Goal: Information Seeking & Learning: Find specific fact

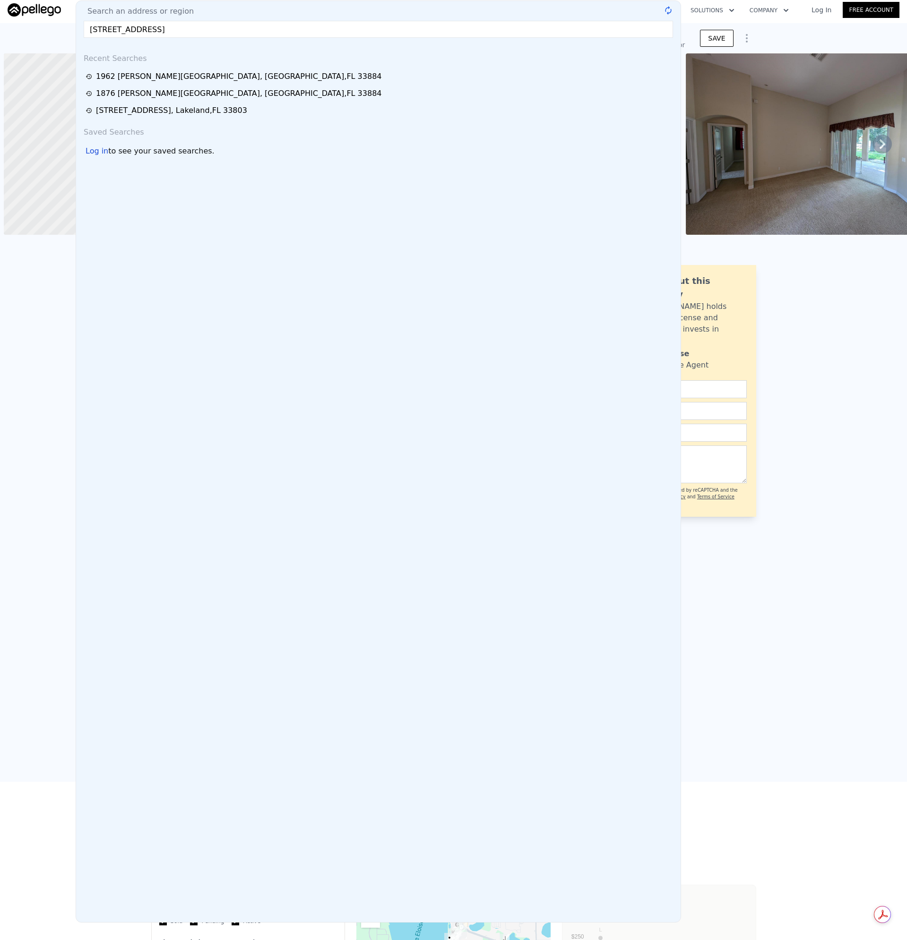
scroll to position [0, 4]
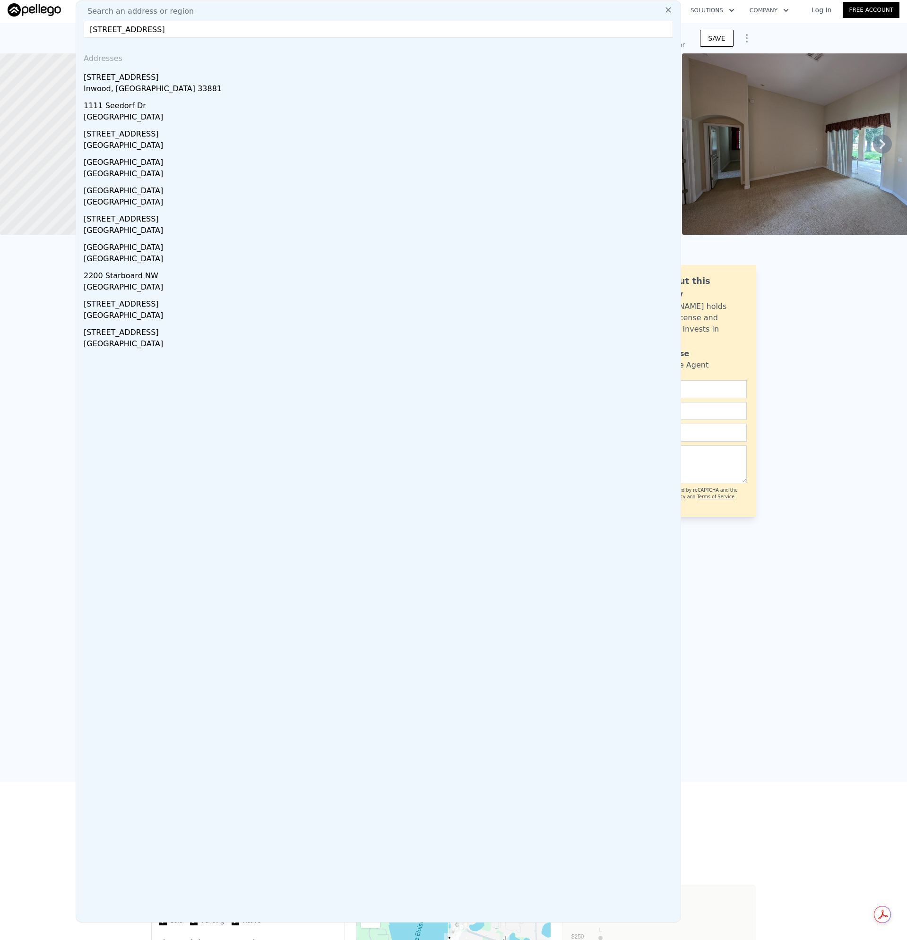
click at [129, 78] on div "[STREET_ADDRESS]" at bounding box center [380, 75] width 593 height 15
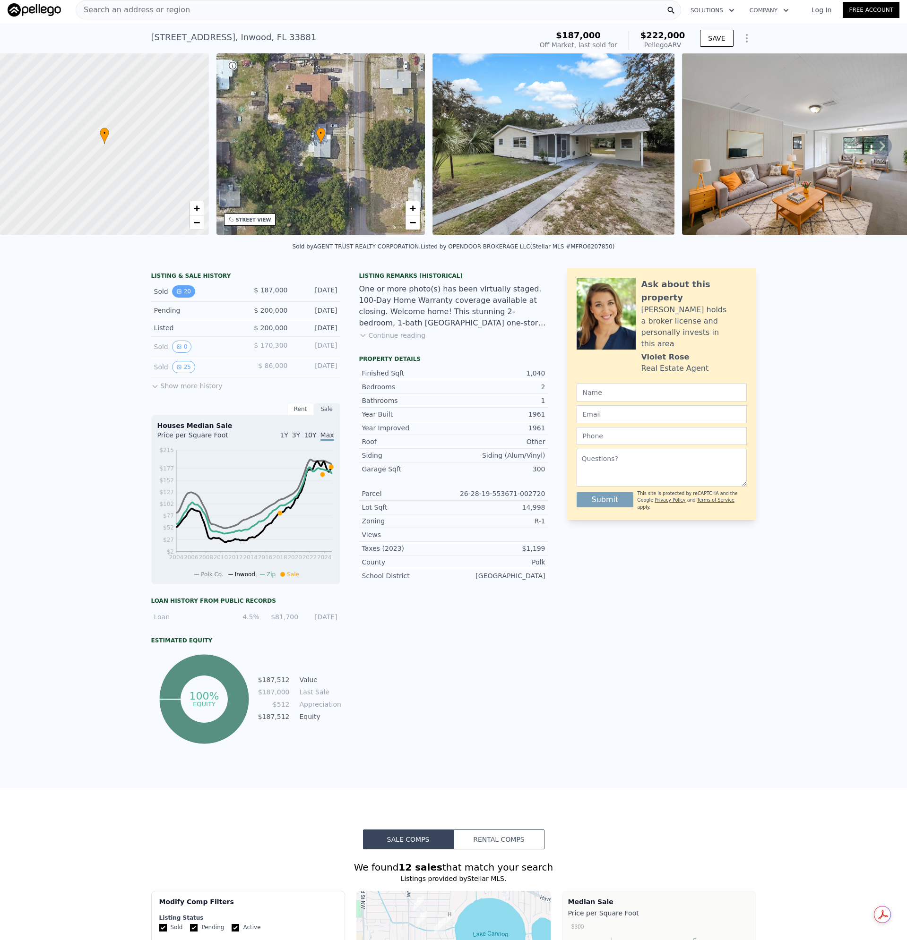
click at [180, 298] on button "20" at bounding box center [183, 291] width 23 height 12
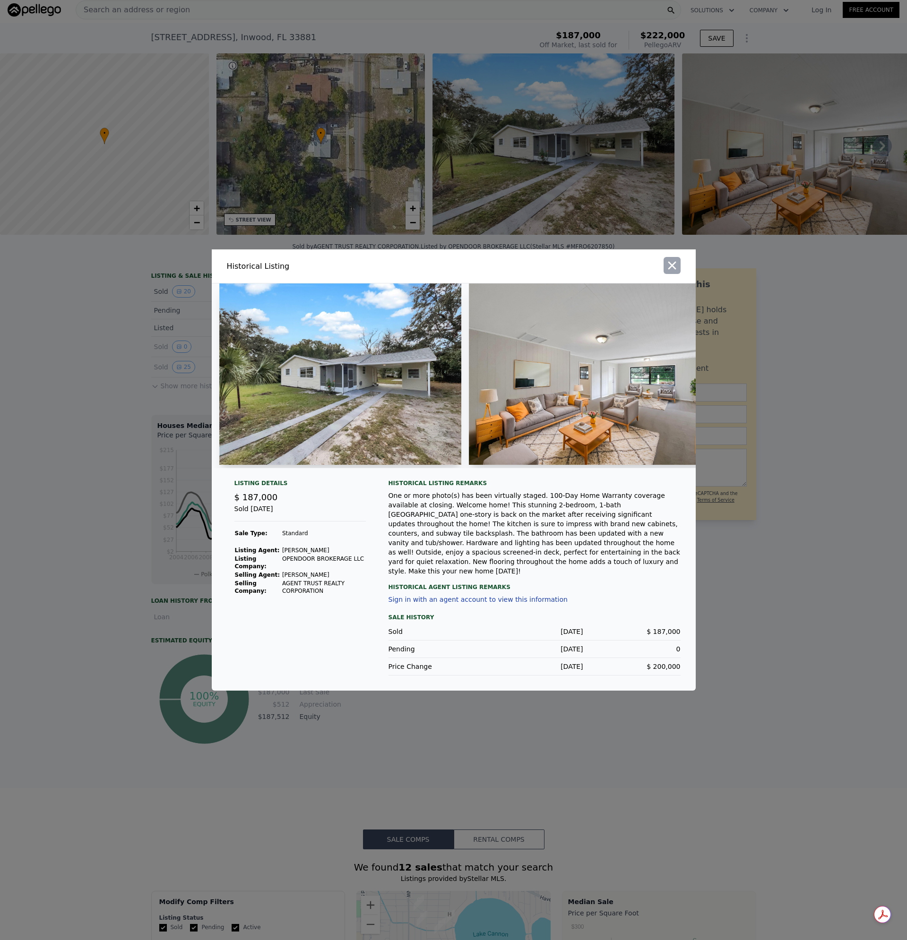
click at [674, 274] on button "button" at bounding box center [671, 265] width 17 height 17
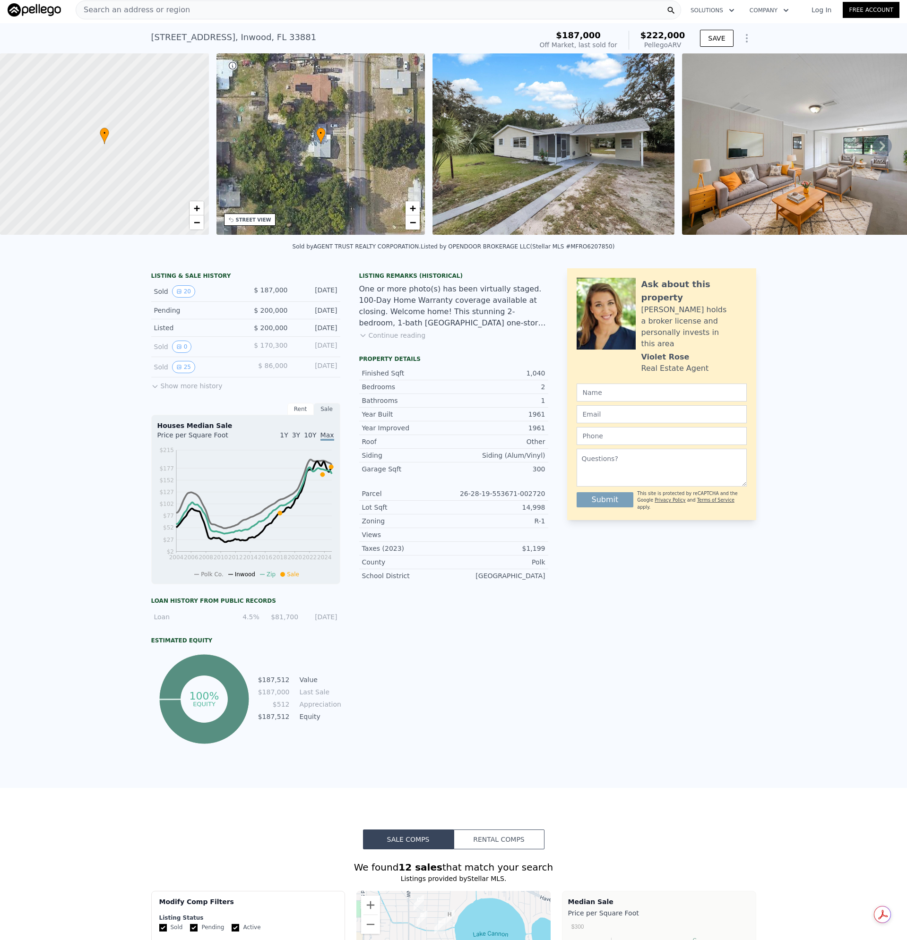
click at [217, 16] on div "Search an address or region" at bounding box center [378, 9] width 605 height 19
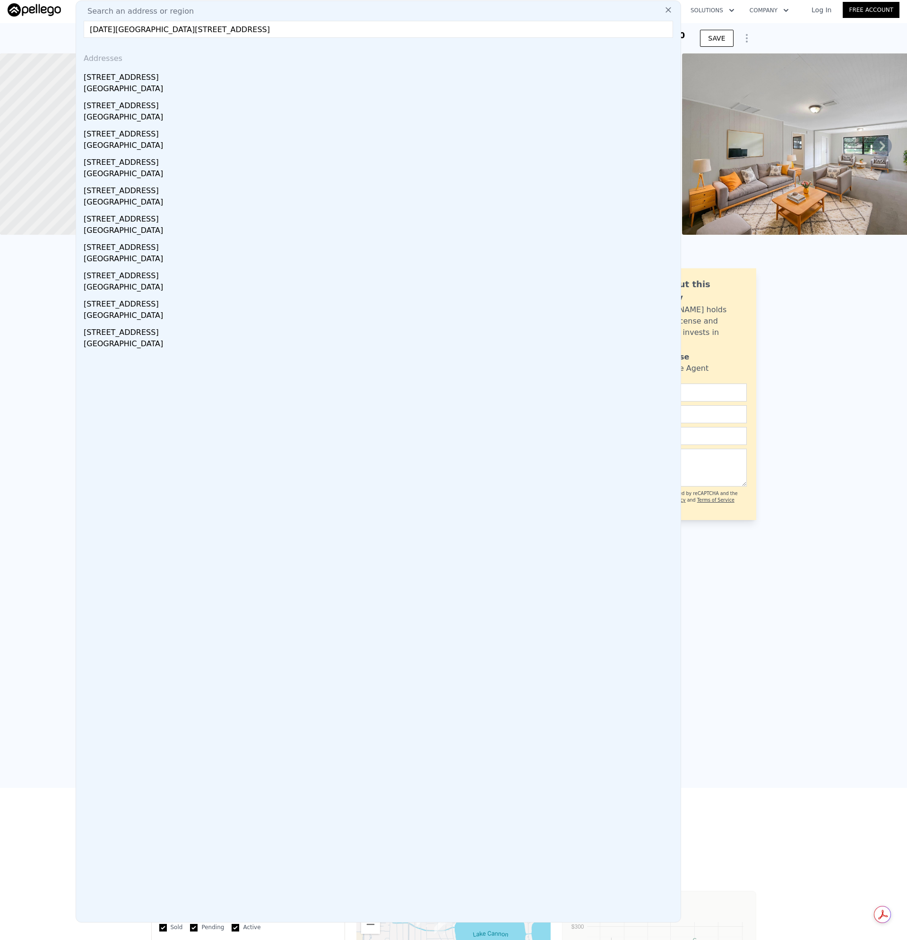
click at [0, 0] on html "Search an address or region Search an address or region [DATE][GEOGRAPHIC_DATA]…" at bounding box center [453, 470] width 907 height 940
type input "[STREET_ADDRESS]"
drag, startPoint x: 307, startPoint y: 39, endPoint x: 256, endPoint y: 34, distance: 51.3
click at [255, 37] on div "Search an address or region [STREET_ADDRESS] Addresses [STREET_ADDRESS][GEOGRAP…" at bounding box center [378, 461] width 605 height 922
click at [261, 30] on input "[STREET_ADDRESS]" at bounding box center [378, 29] width 589 height 17
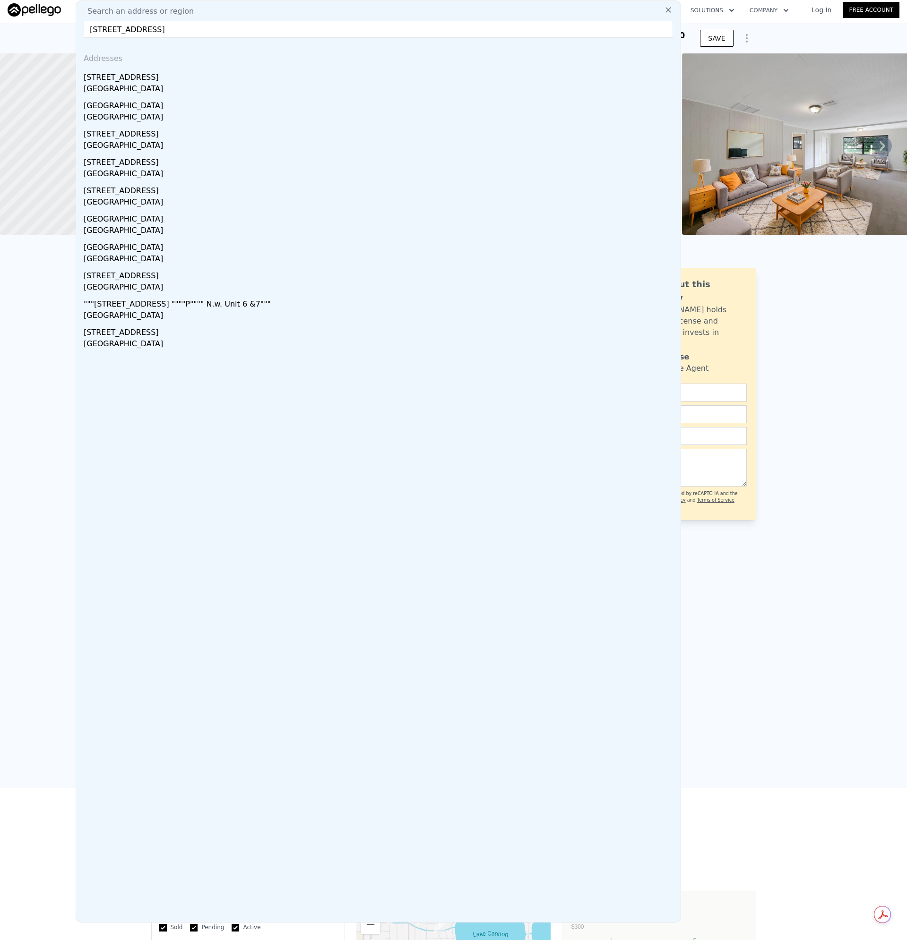
drag, startPoint x: 266, startPoint y: 30, endPoint x: 87, endPoint y: 22, distance: 179.2
click at [0, 12] on html "Search an address or region Search an address or region [STREET_ADDRESS] Addres…" at bounding box center [453, 470] width 907 height 940
